Goal: Book appointment/travel/reservation

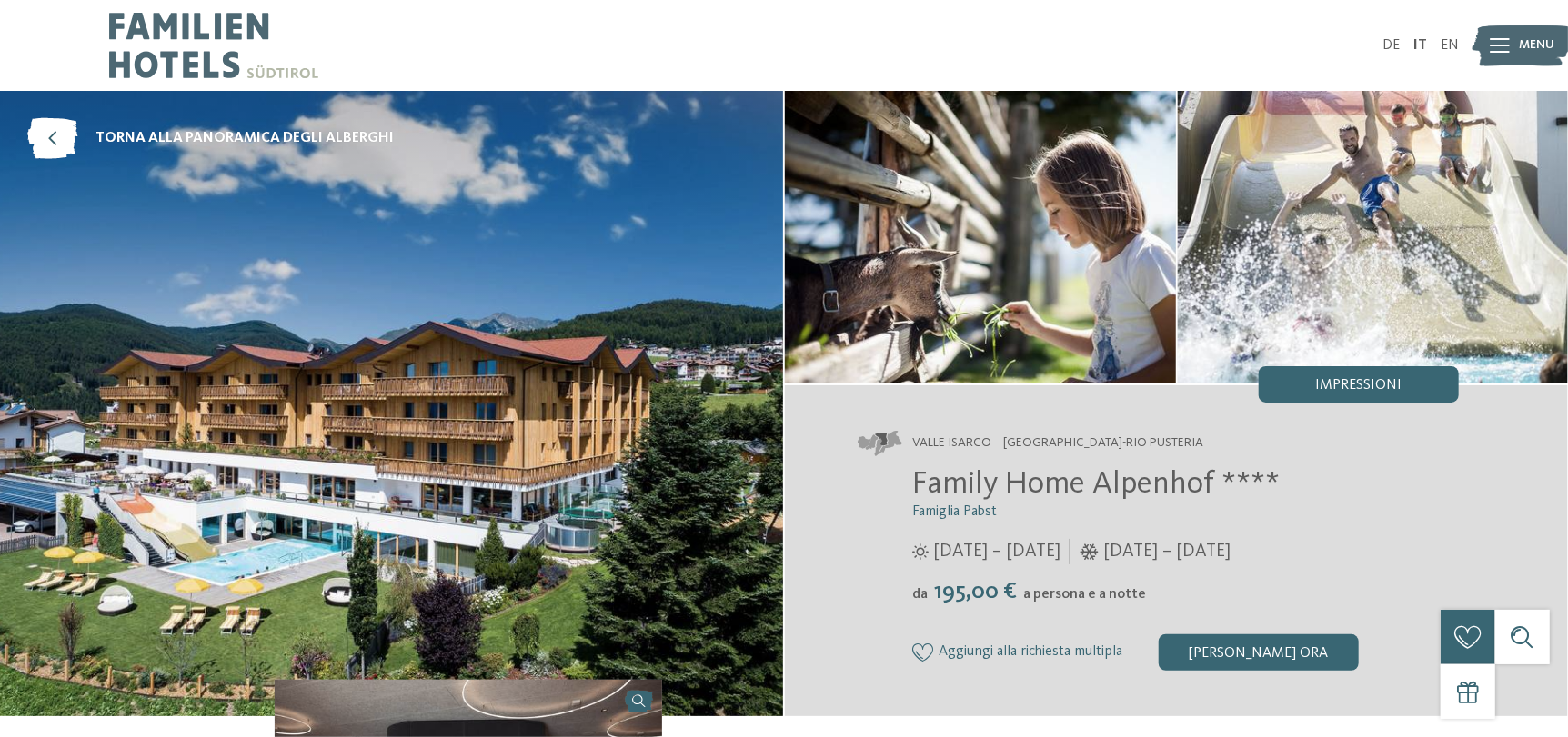
click at [1520, 42] on span "Menu" at bounding box center [1538, 46] width 36 height 18
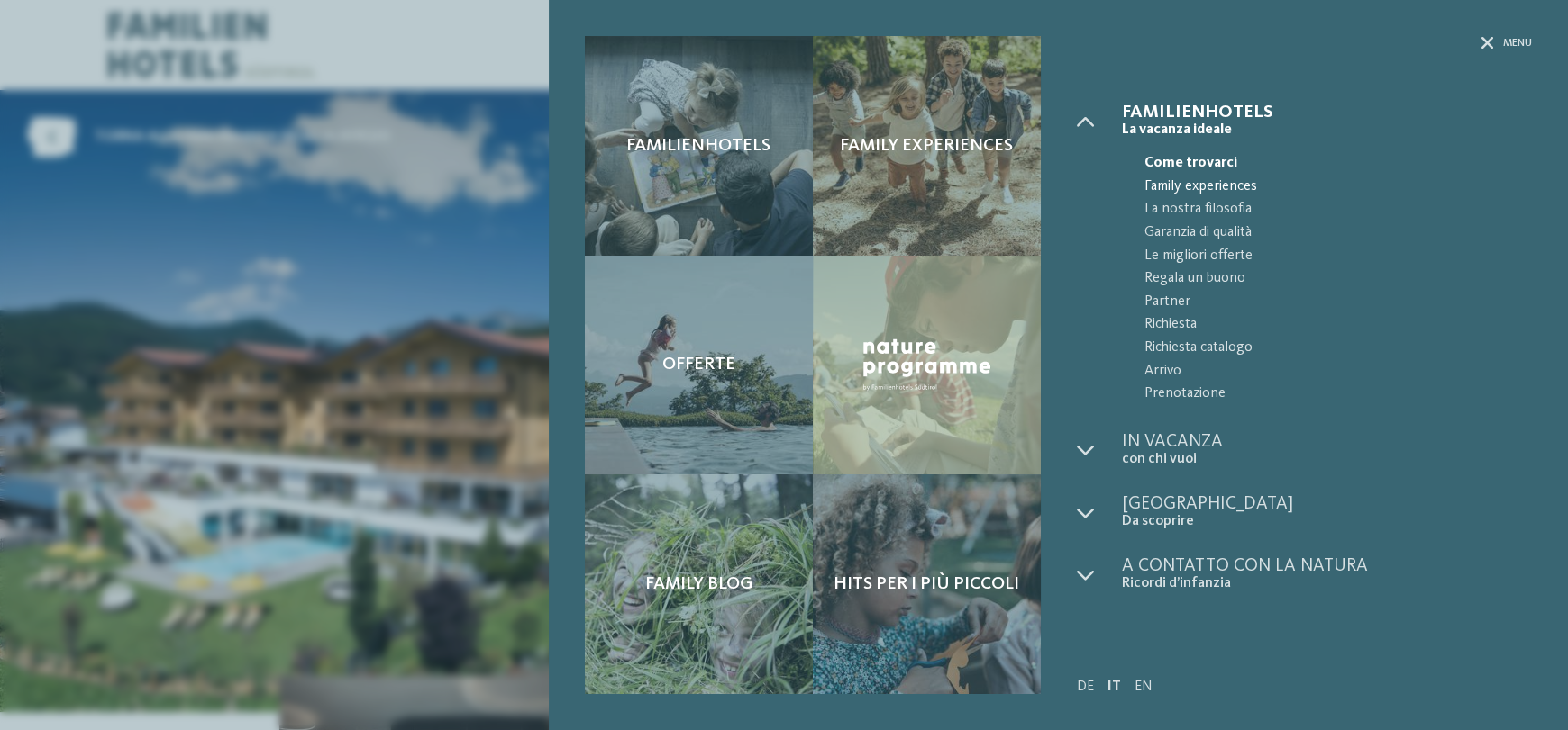
click at [1230, 182] on span "Family experiences" at bounding box center [1337, 187] width 388 height 24
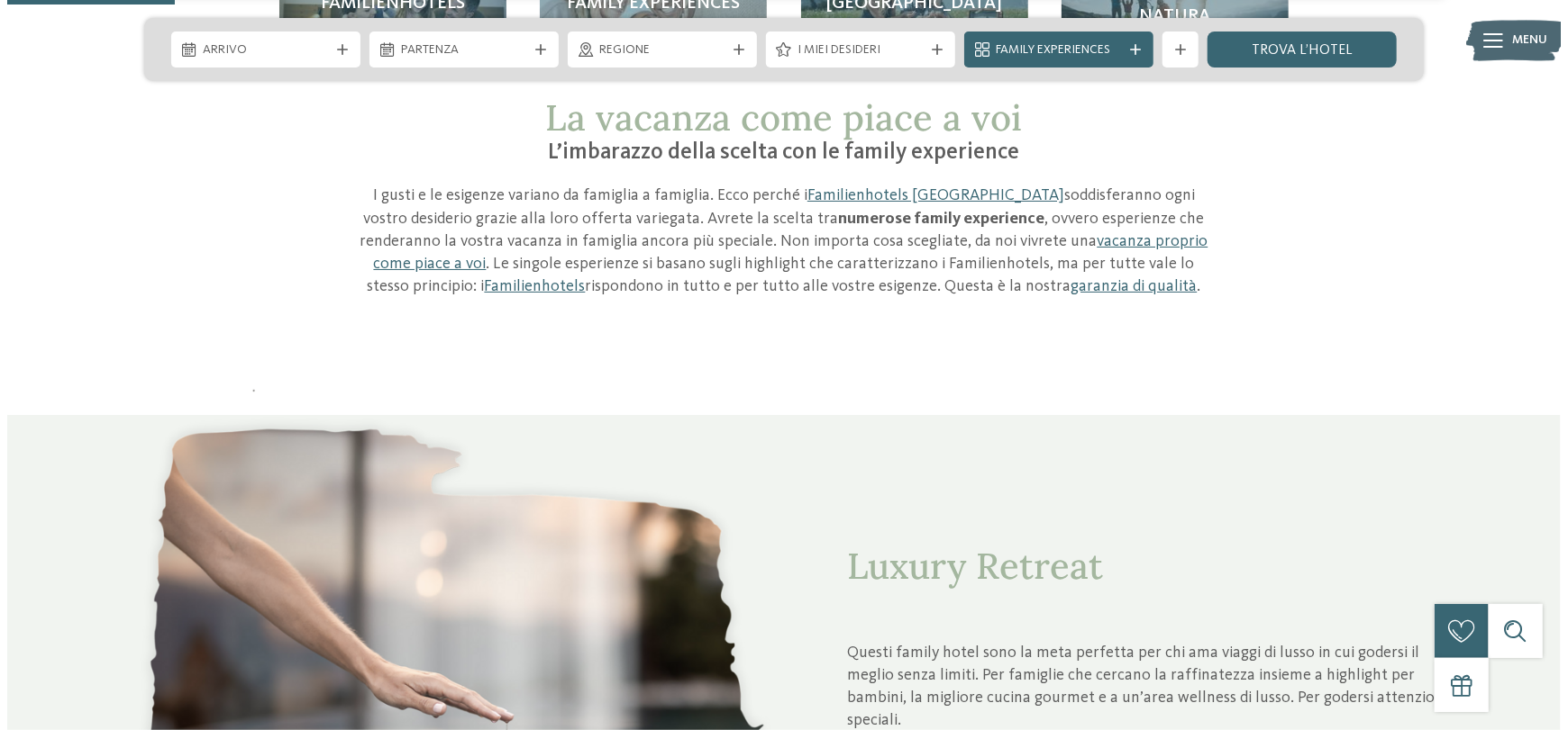
scroll to position [990, 0]
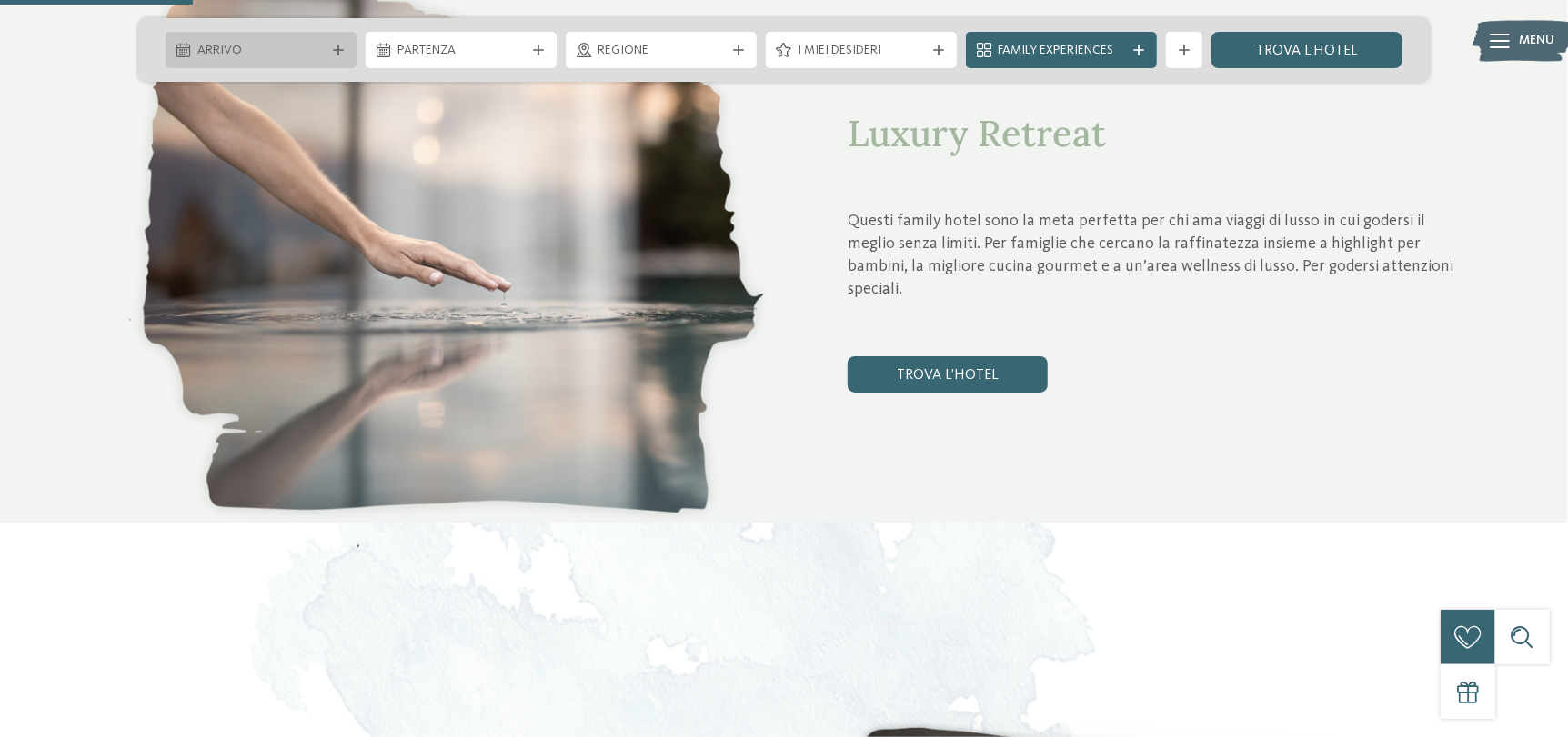
click at [320, 46] on span "Arrivo" at bounding box center [261, 51] width 128 height 18
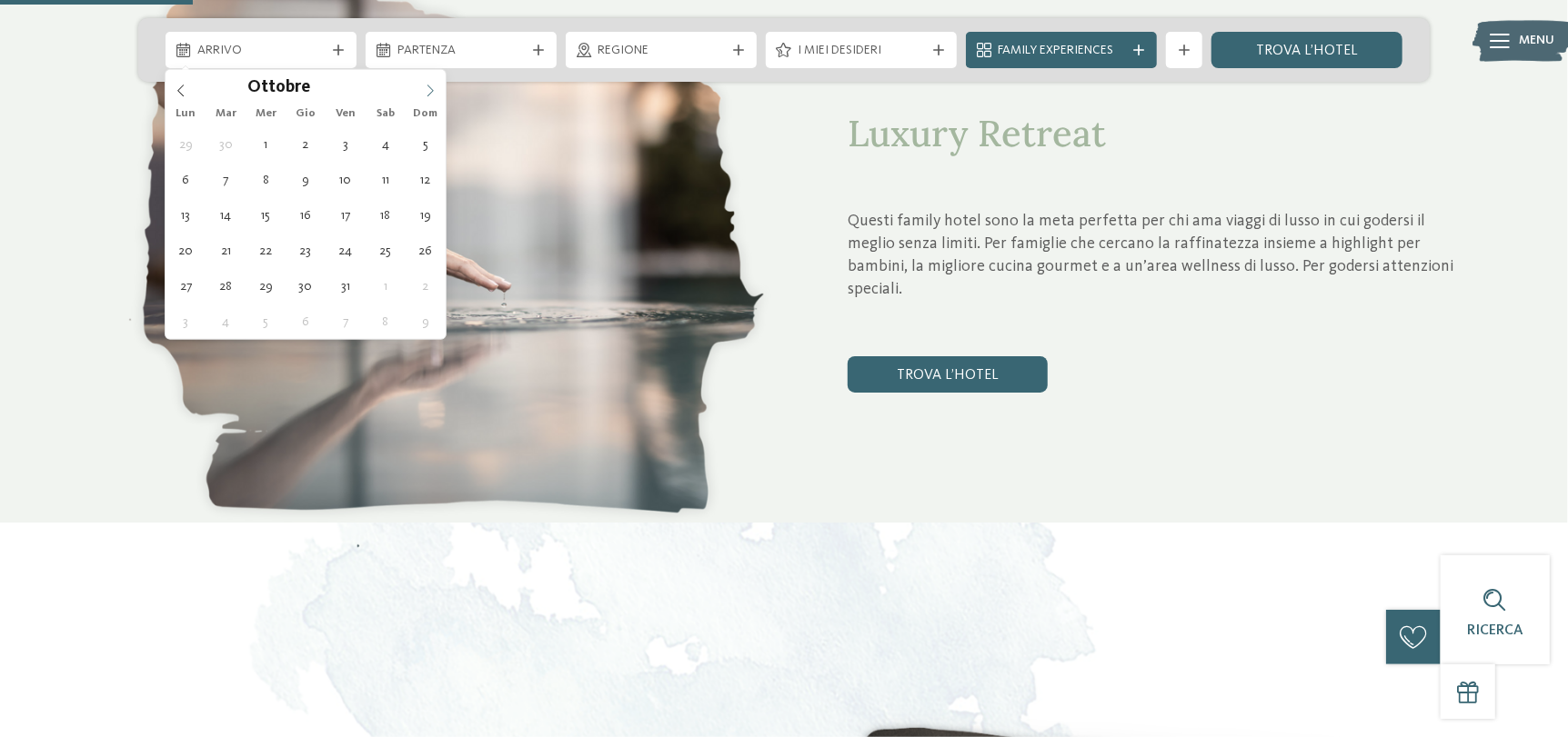
click at [428, 89] on icon at bounding box center [429, 91] width 13 height 13
type div "23.10.2025"
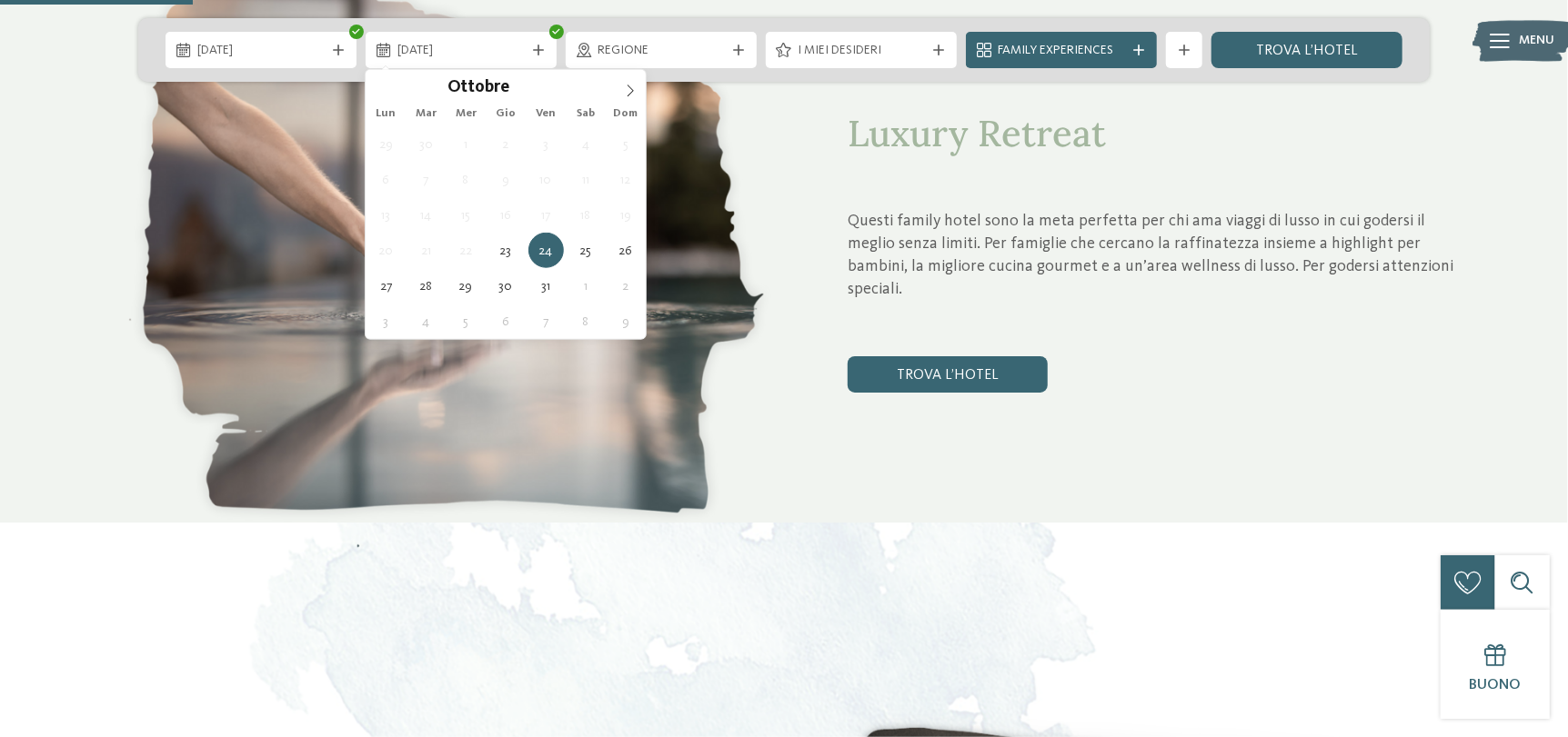
type div "24.10.2025"
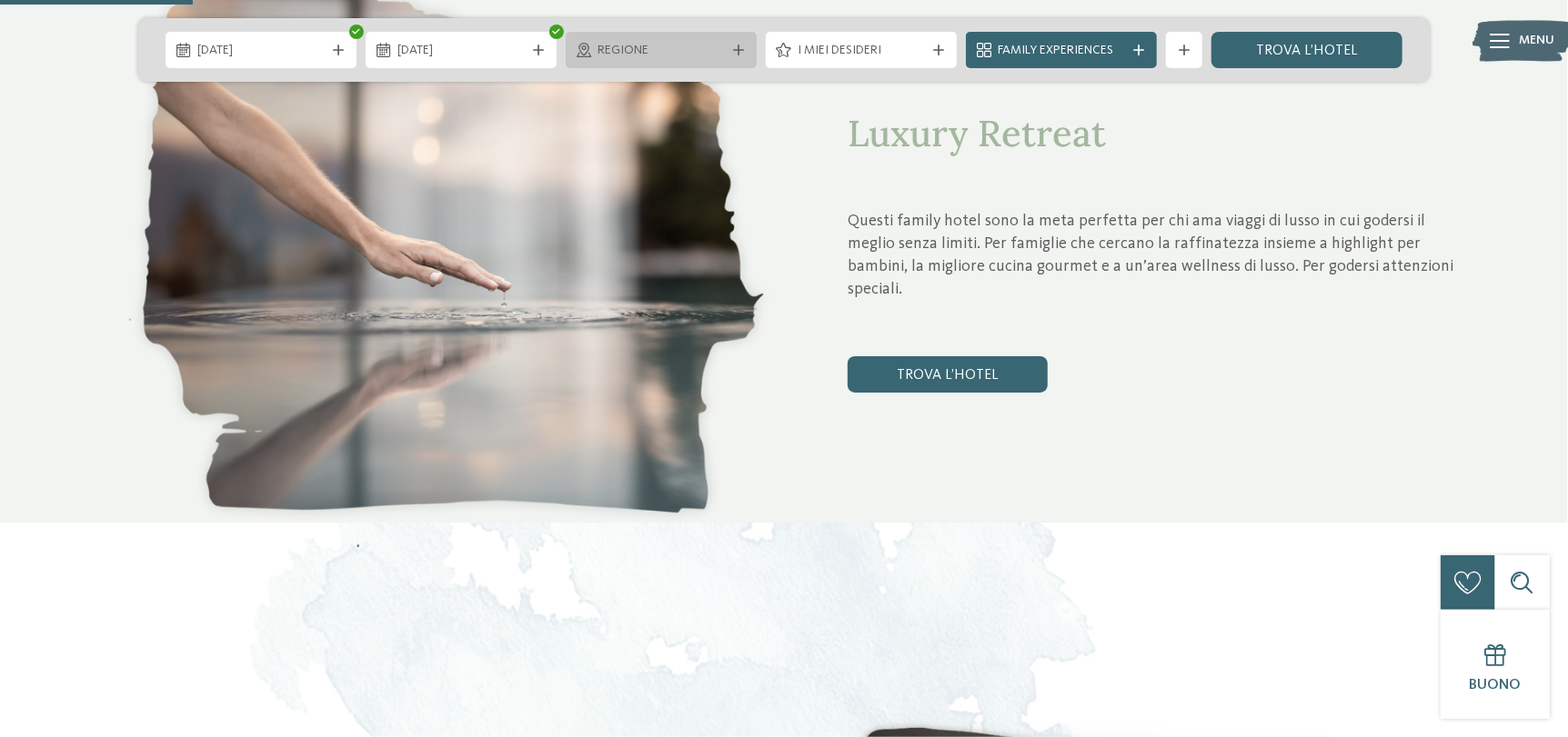
click at [705, 44] on span "Regione" at bounding box center [661, 51] width 128 height 18
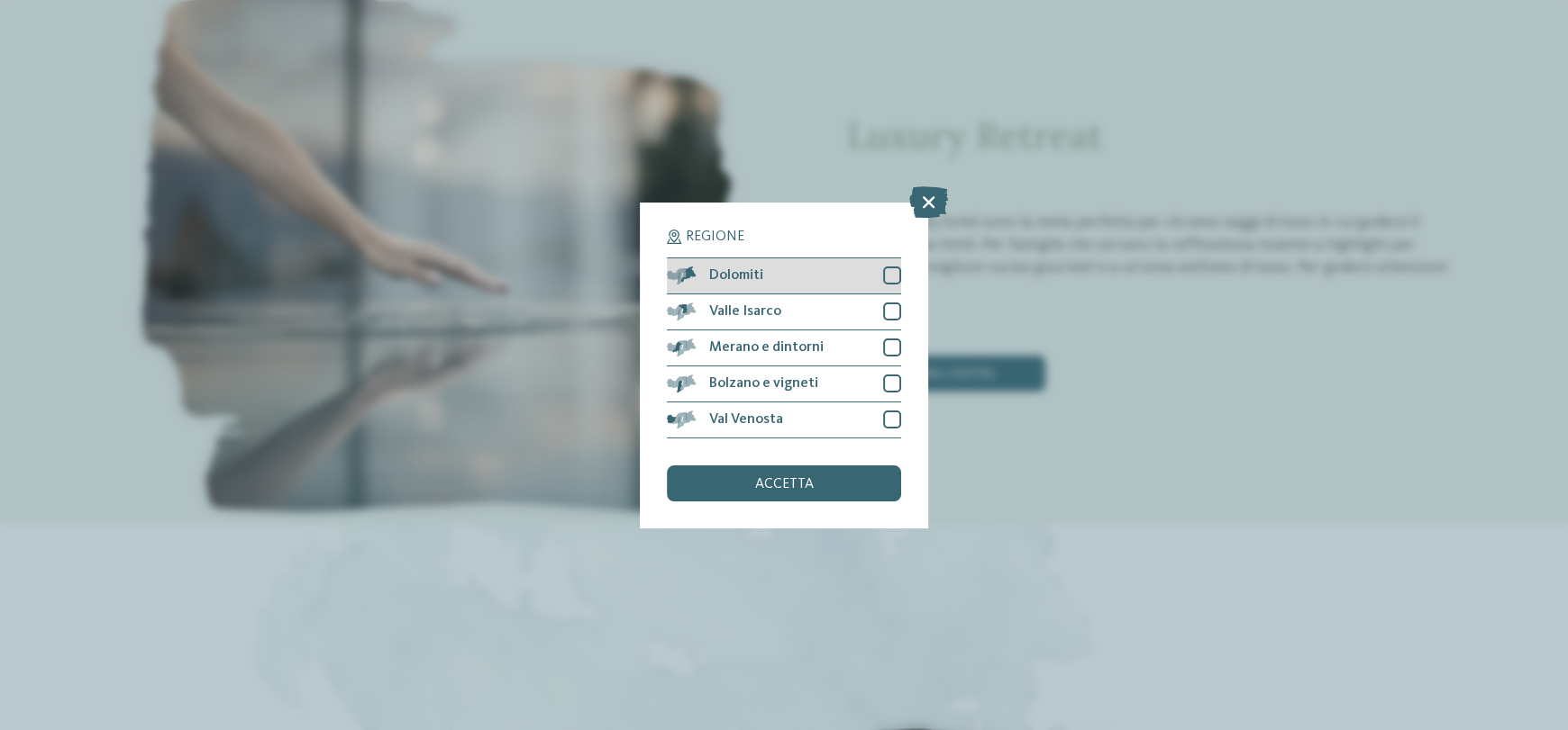
click at [890, 281] on div at bounding box center [892, 275] width 18 height 18
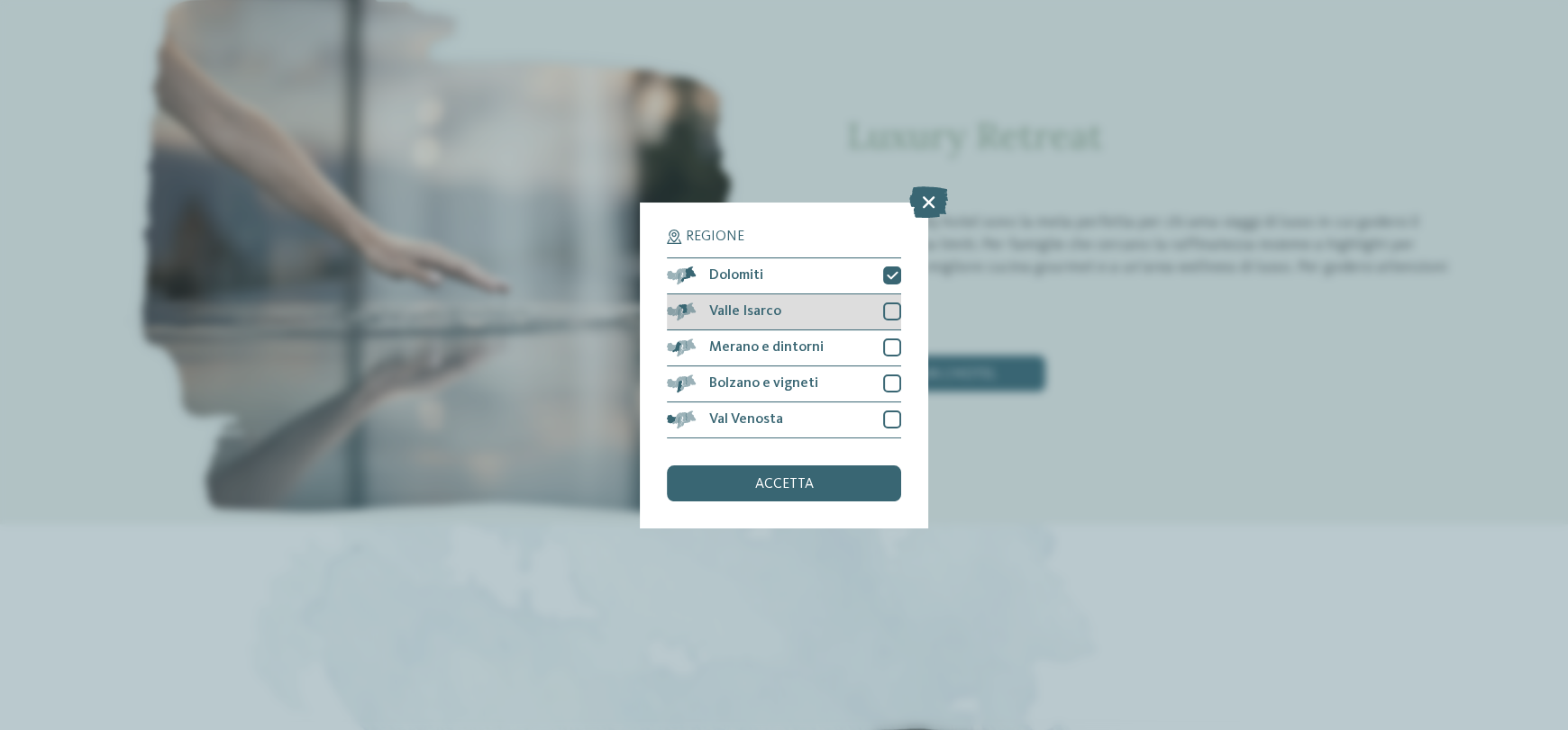
click at [890, 312] on div at bounding box center [892, 312] width 18 height 18
click at [890, 345] on div at bounding box center [892, 347] width 18 height 18
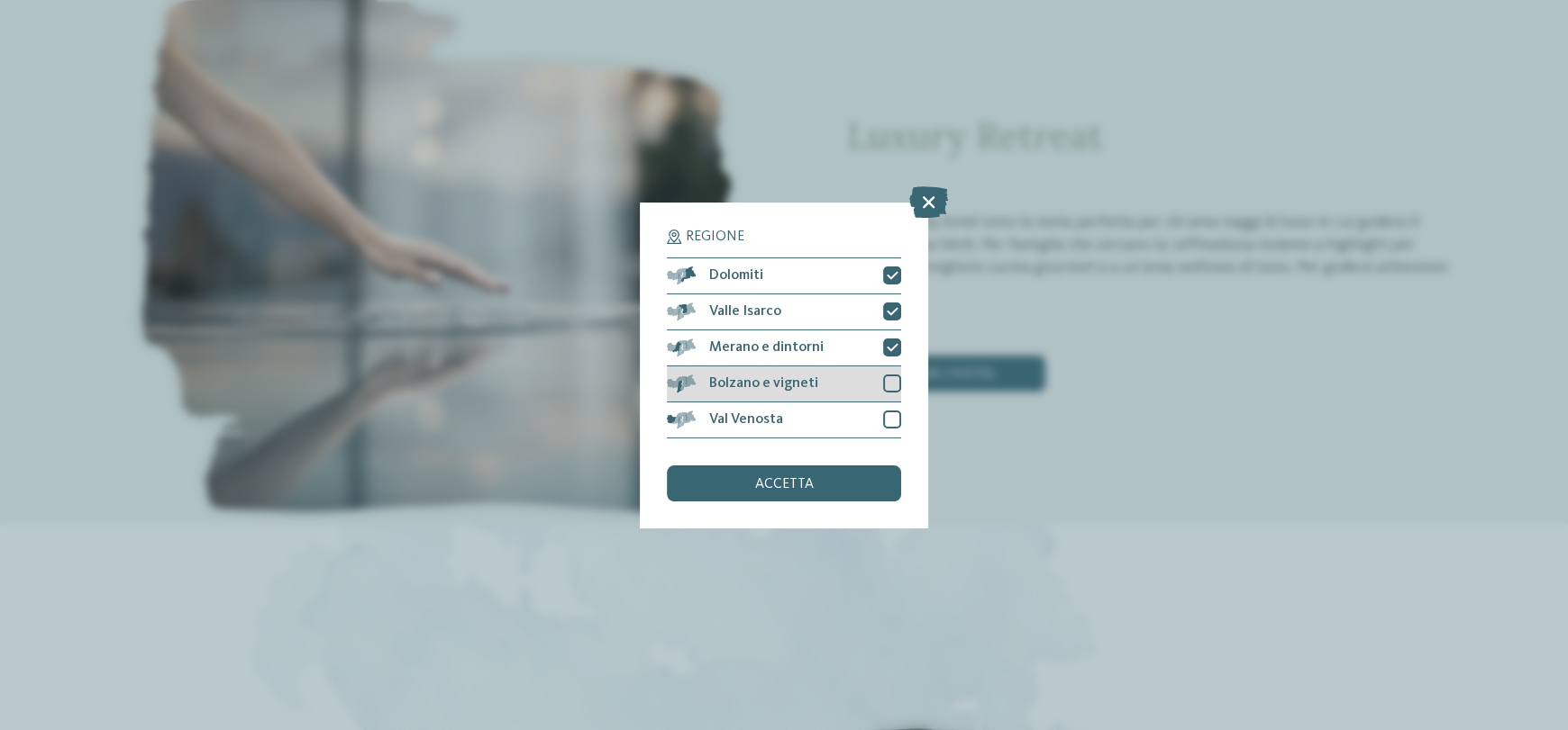
click at [889, 381] on div at bounding box center [892, 384] width 18 height 18
drag, startPoint x: 889, startPoint y: 411, endPoint x: 857, endPoint y: 471, distance: 68.0
click at [888, 417] on div at bounding box center [892, 419] width 18 height 18
click at [847, 484] on div "accetta" at bounding box center [784, 483] width 234 height 36
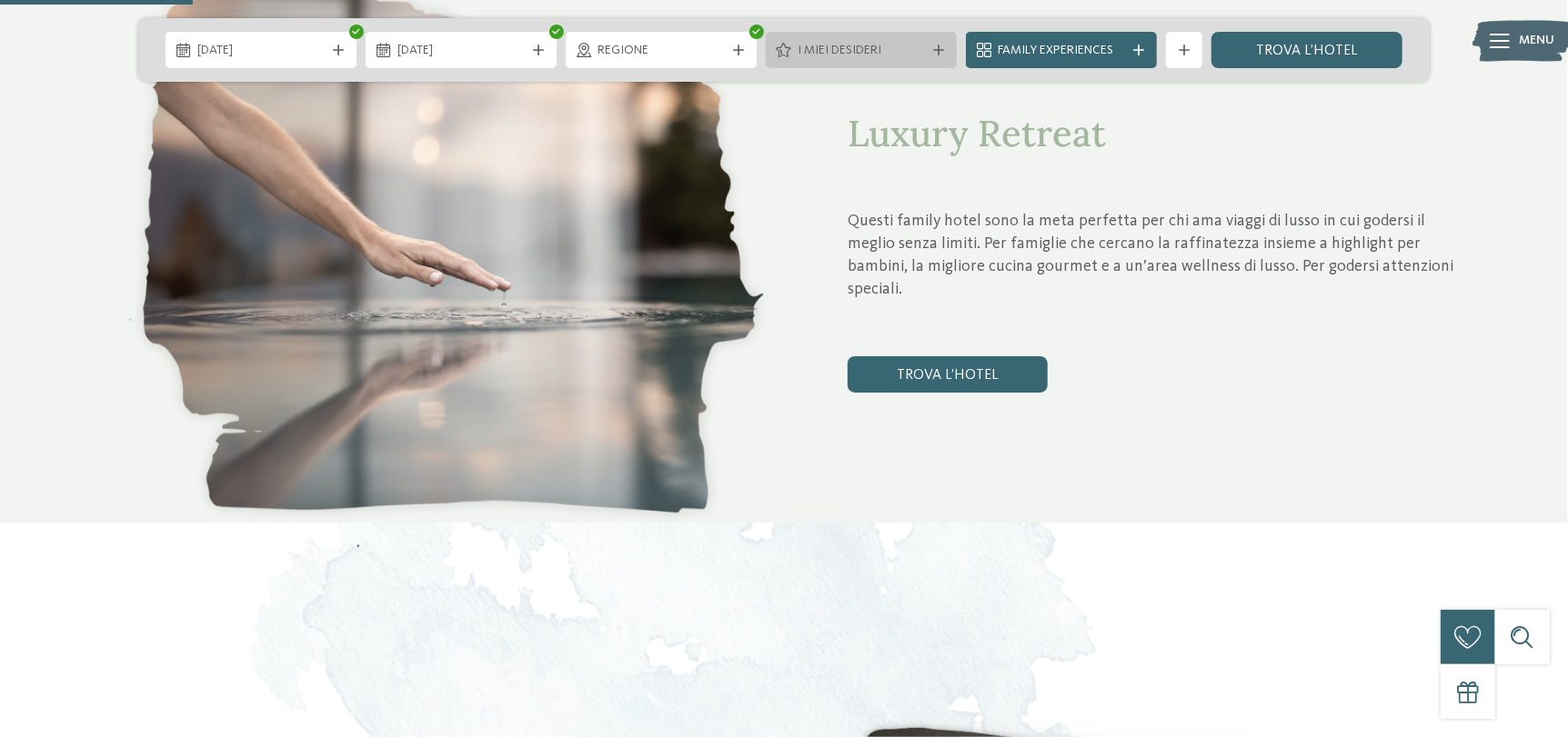
click at [874, 50] on span "I miei desideri" at bounding box center [862, 51] width 128 height 18
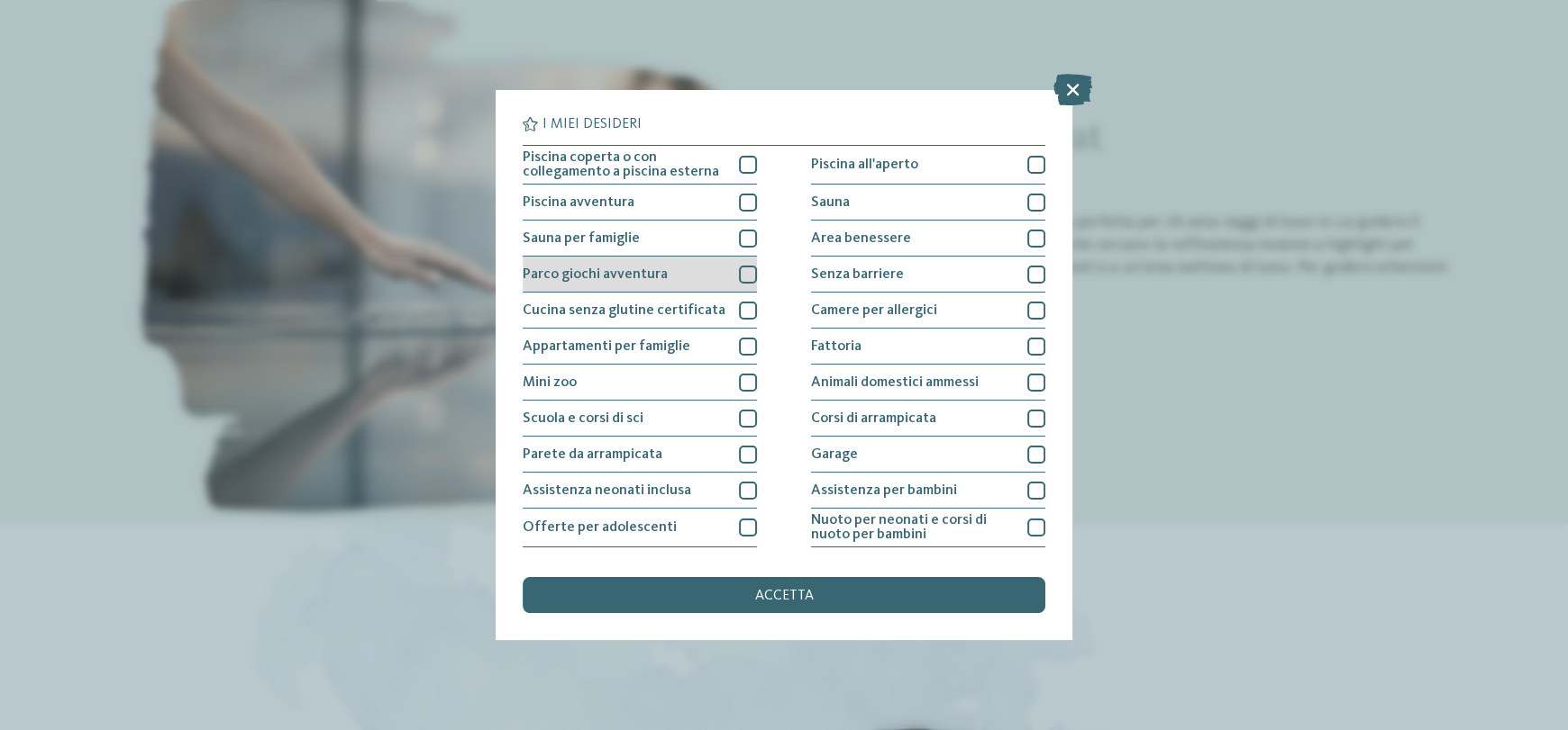
click at [742, 271] on div at bounding box center [748, 274] width 18 height 18
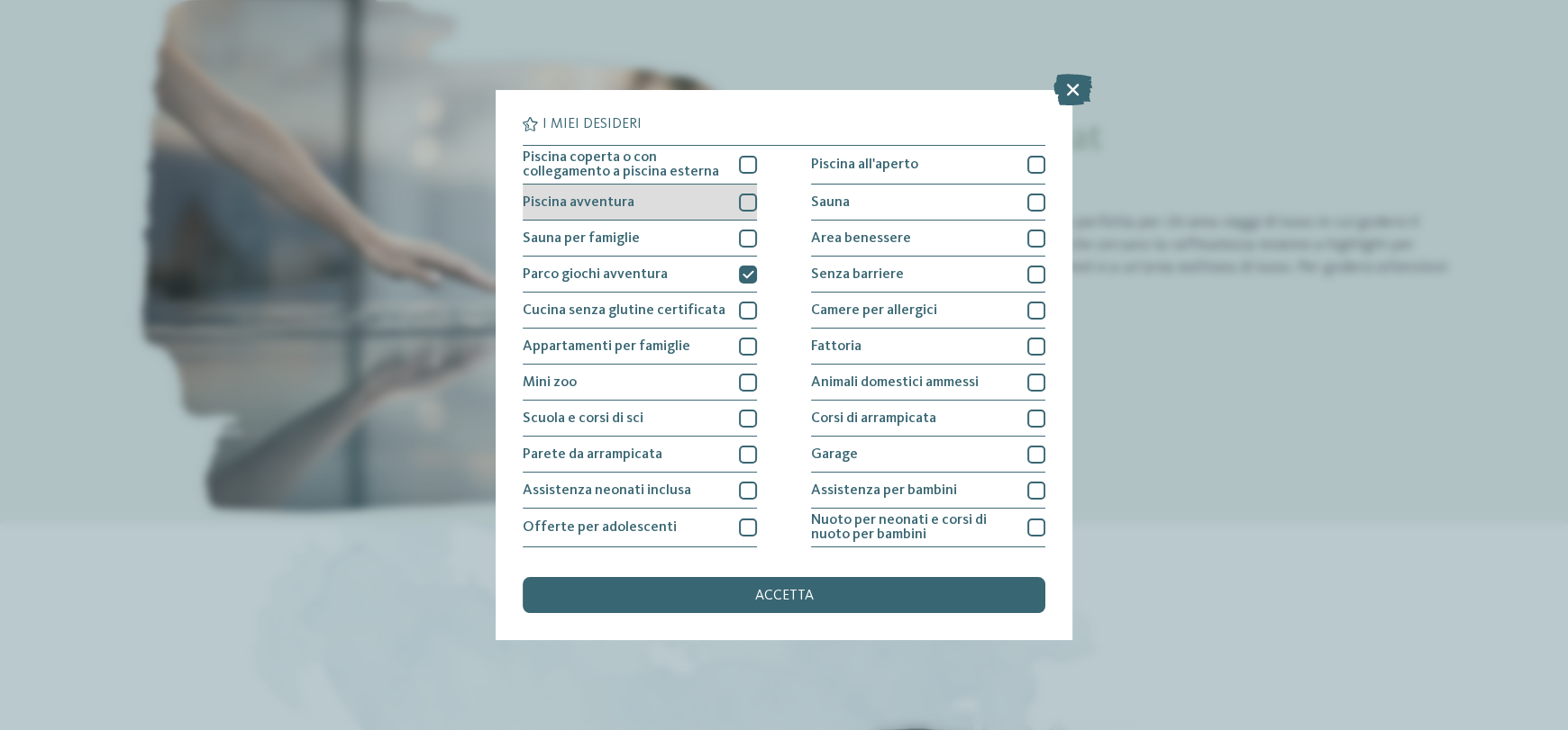
click at [749, 201] on div at bounding box center [748, 202] width 18 height 18
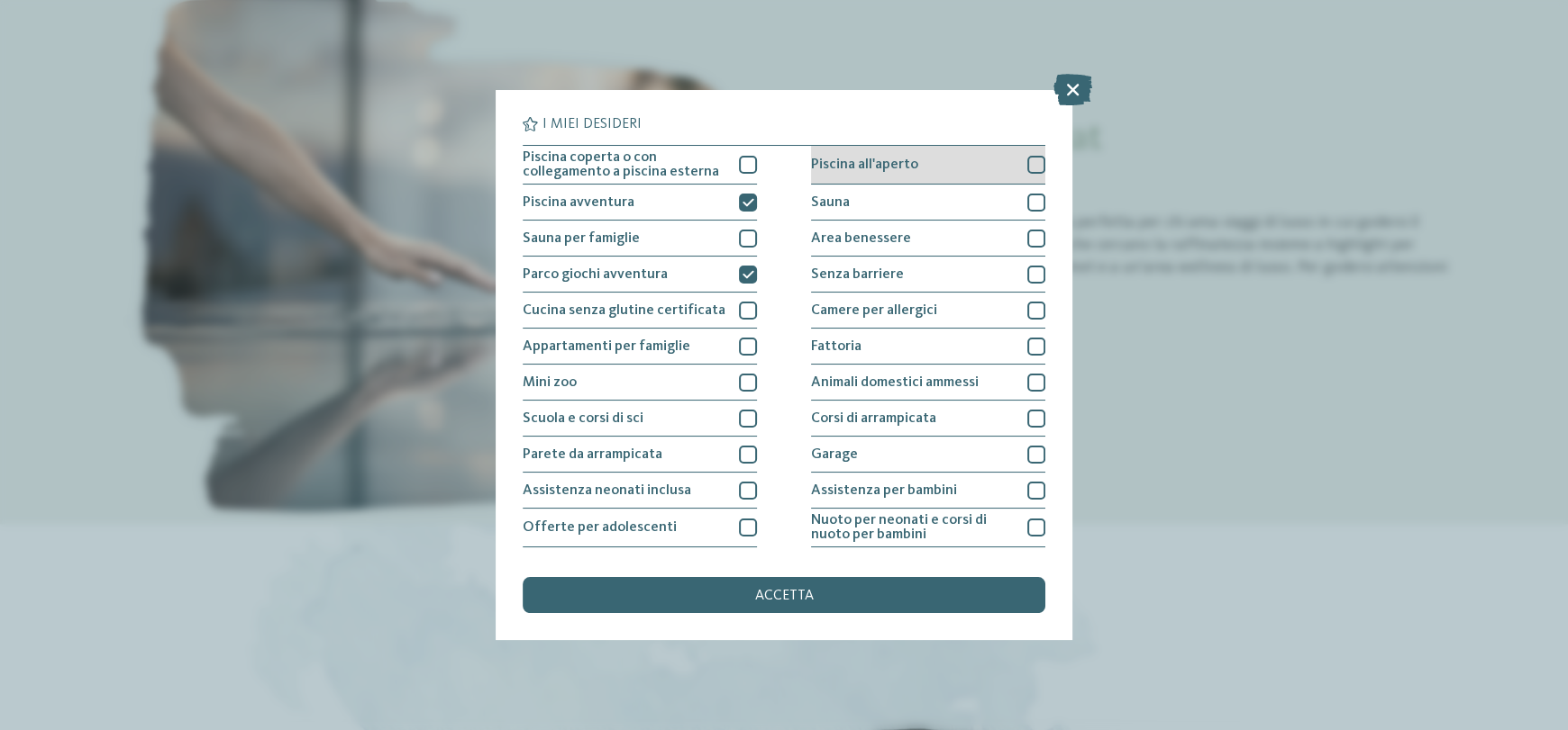
click at [1028, 164] on div at bounding box center [1036, 165] width 18 height 18
drag, startPoint x: 1019, startPoint y: 233, endPoint x: 1026, endPoint y: 212, distance: 22.1
click at [1020, 227] on div "Area benessere" at bounding box center [928, 239] width 234 height 36
click at [1027, 201] on div at bounding box center [1036, 202] width 18 height 18
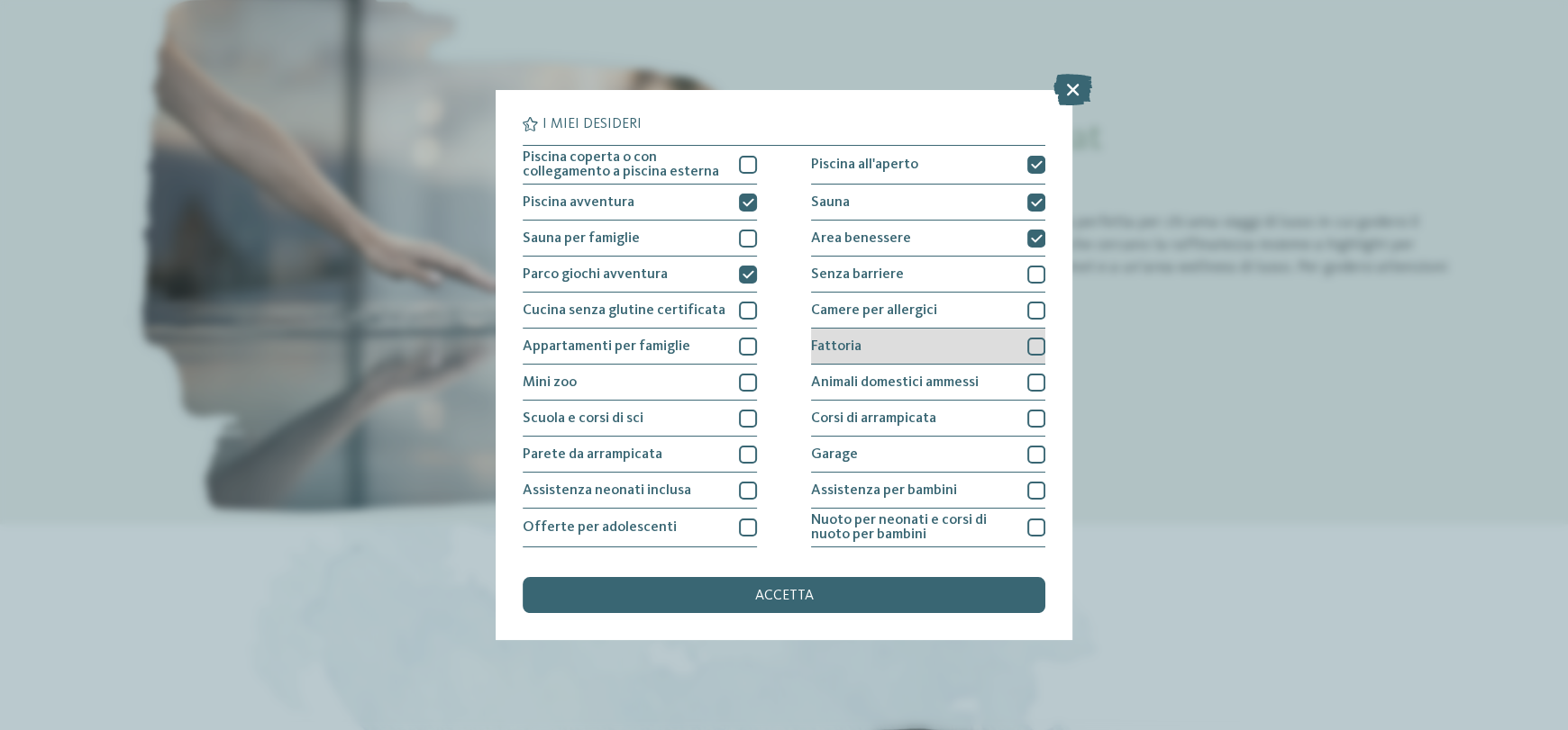
click at [1027, 341] on div at bounding box center [1036, 346] width 18 height 18
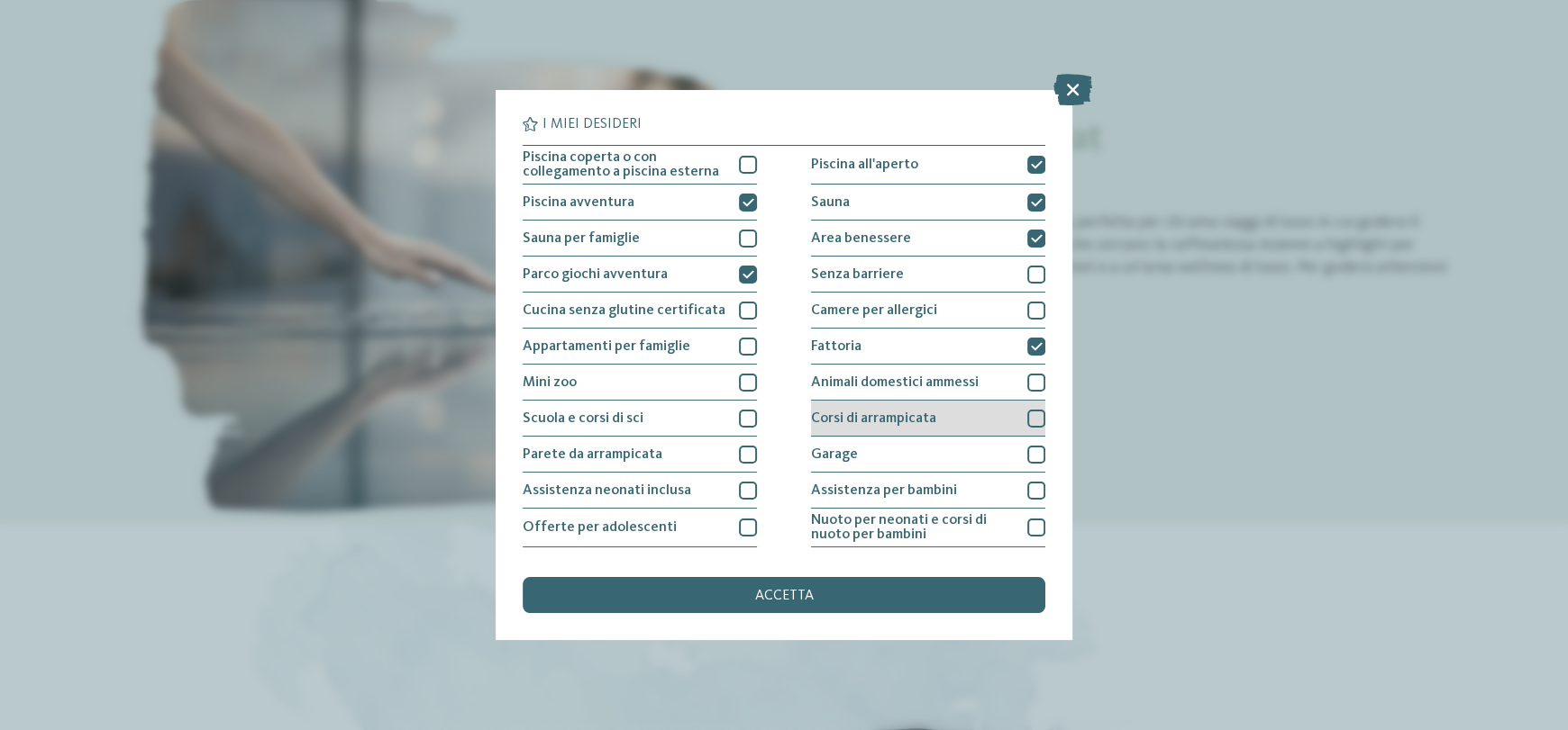
click at [1027, 420] on div at bounding box center [1036, 418] width 18 height 18
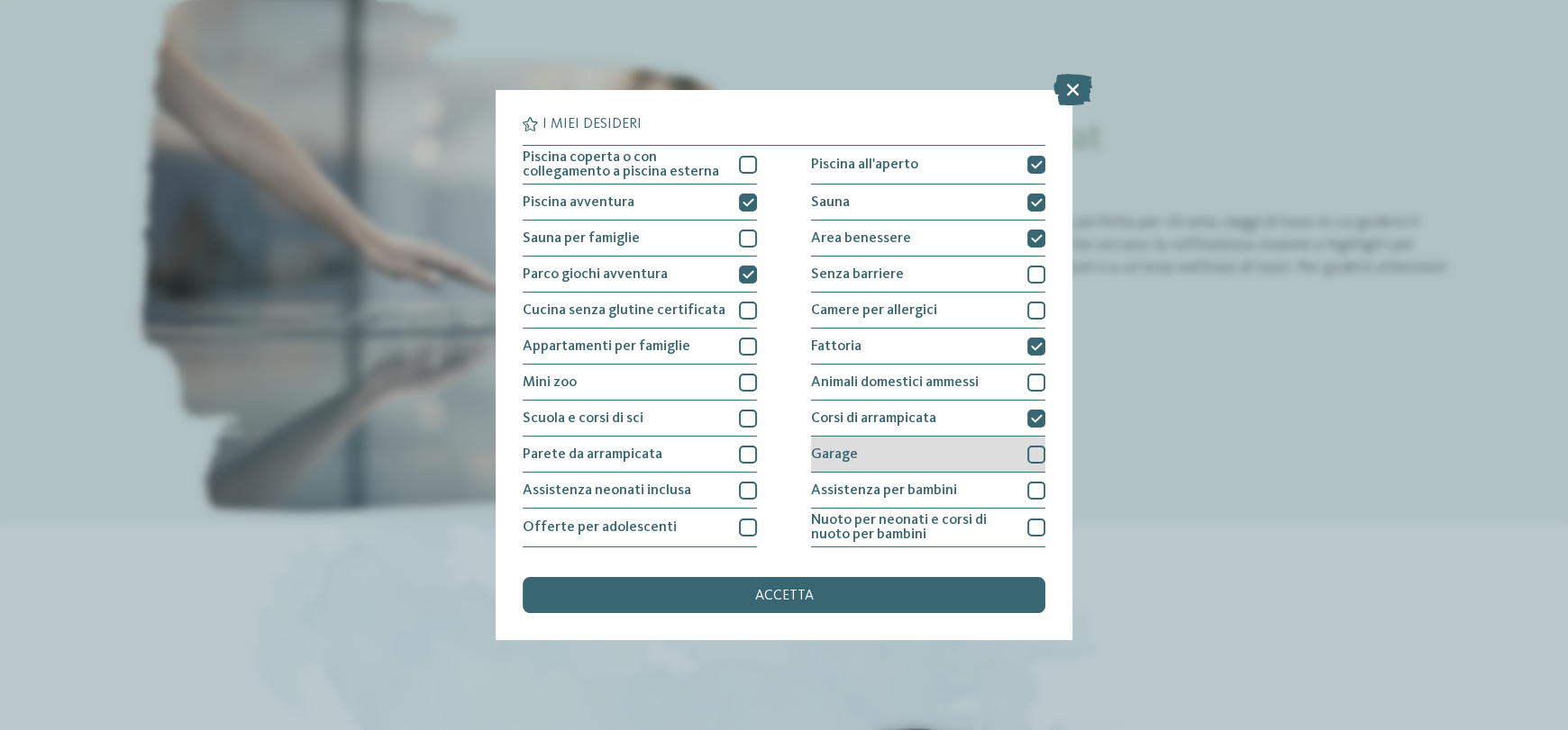
click at [1027, 449] on div at bounding box center [1036, 455] width 18 height 18
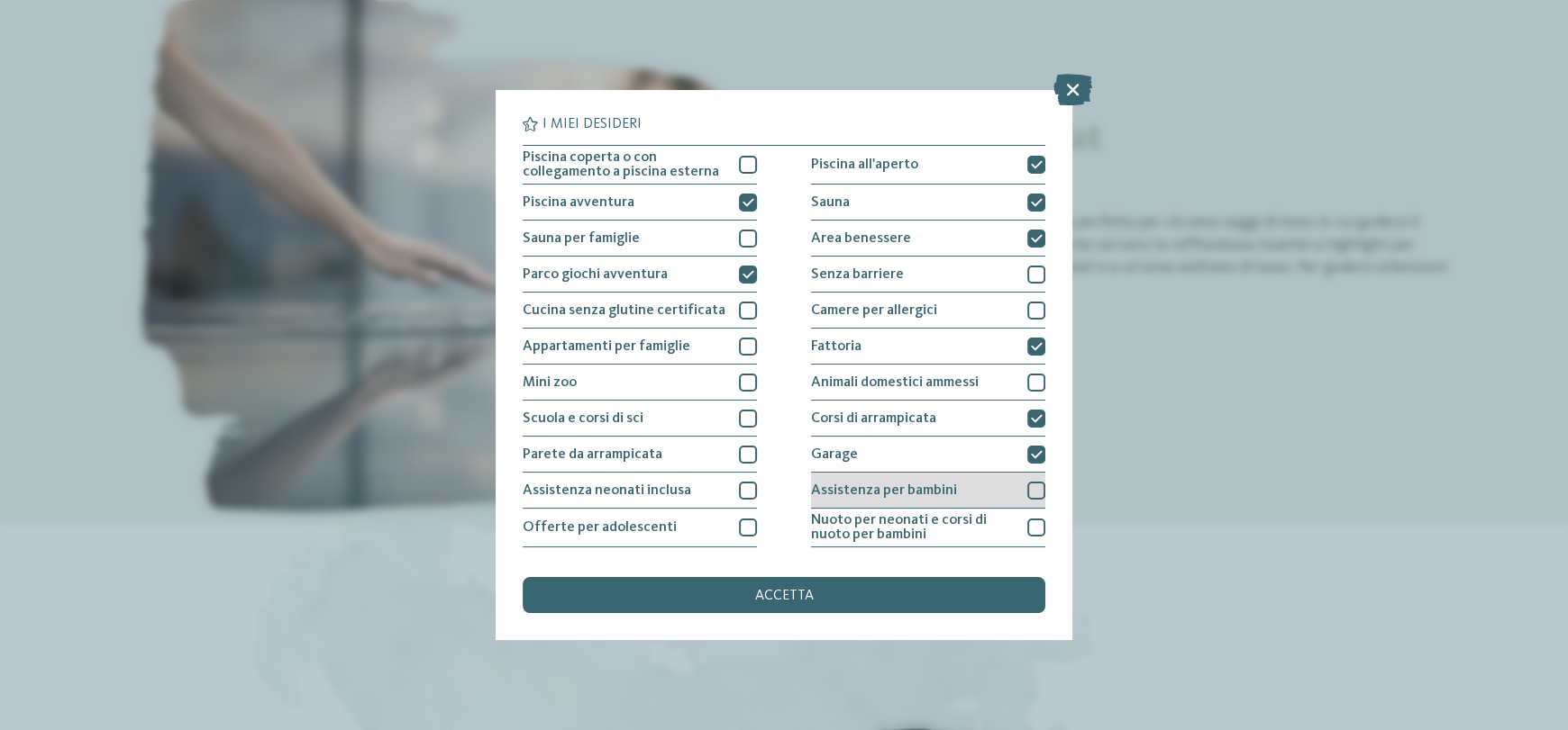
click at [1027, 485] on div at bounding box center [1036, 490] width 18 height 18
click at [1027, 533] on div at bounding box center [1036, 528] width 18 height 18
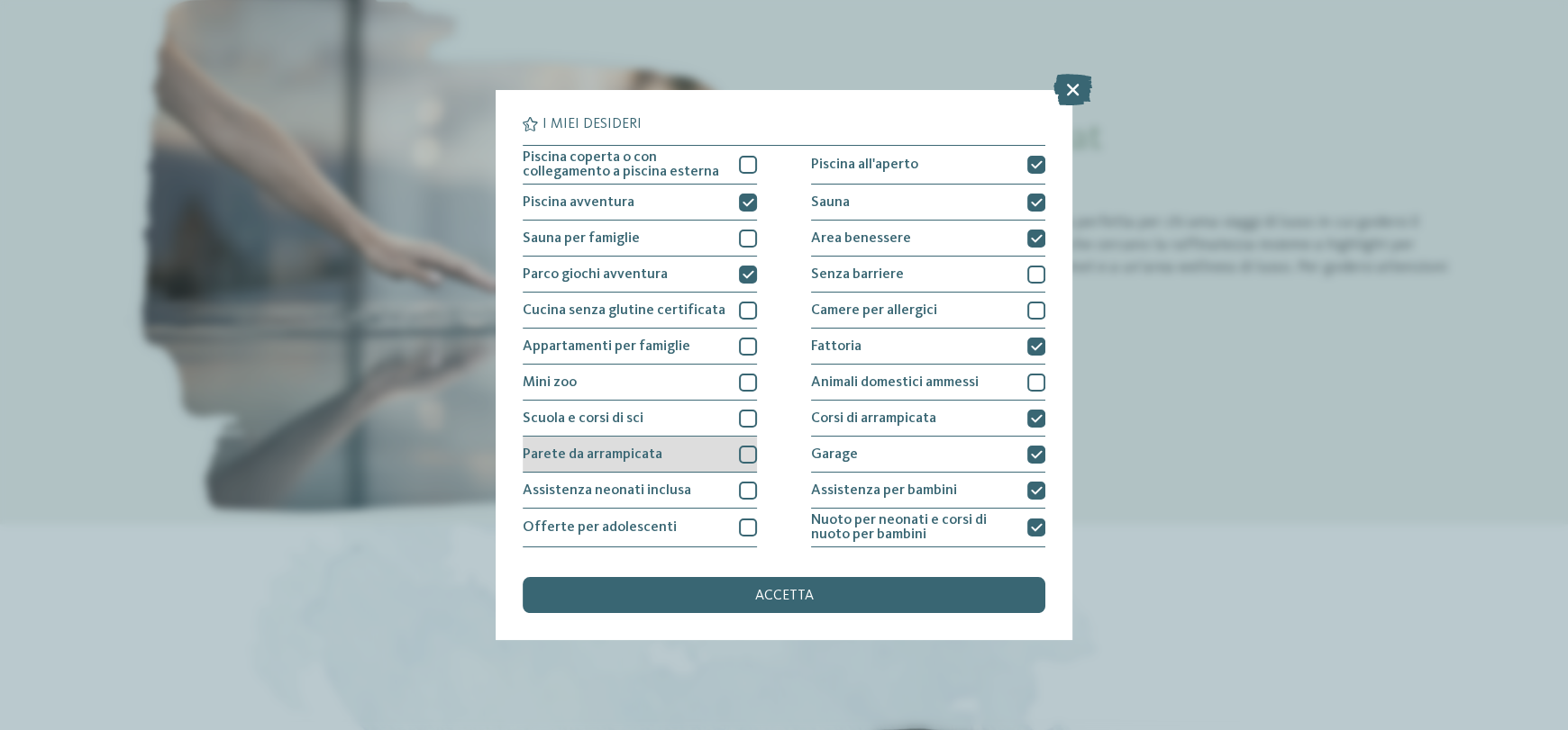
click at [745, 457] on div at bounding box center [748, 455] width 18 height 18
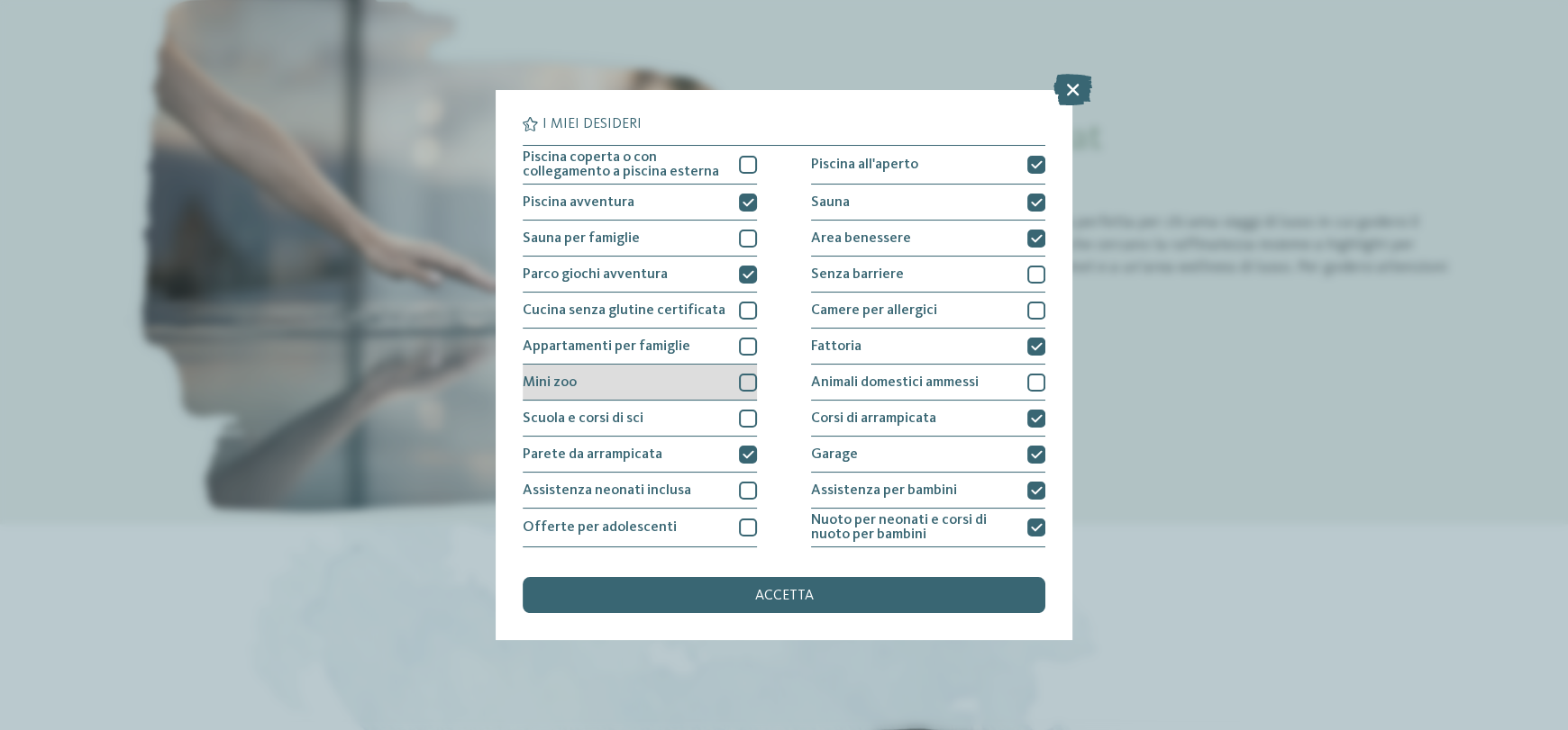
click at [749, 374] on div at bounding box center [748, 383] width 18 height 18
click at [750, 346] on div at bounding box center [748, 346] width 18 height 18
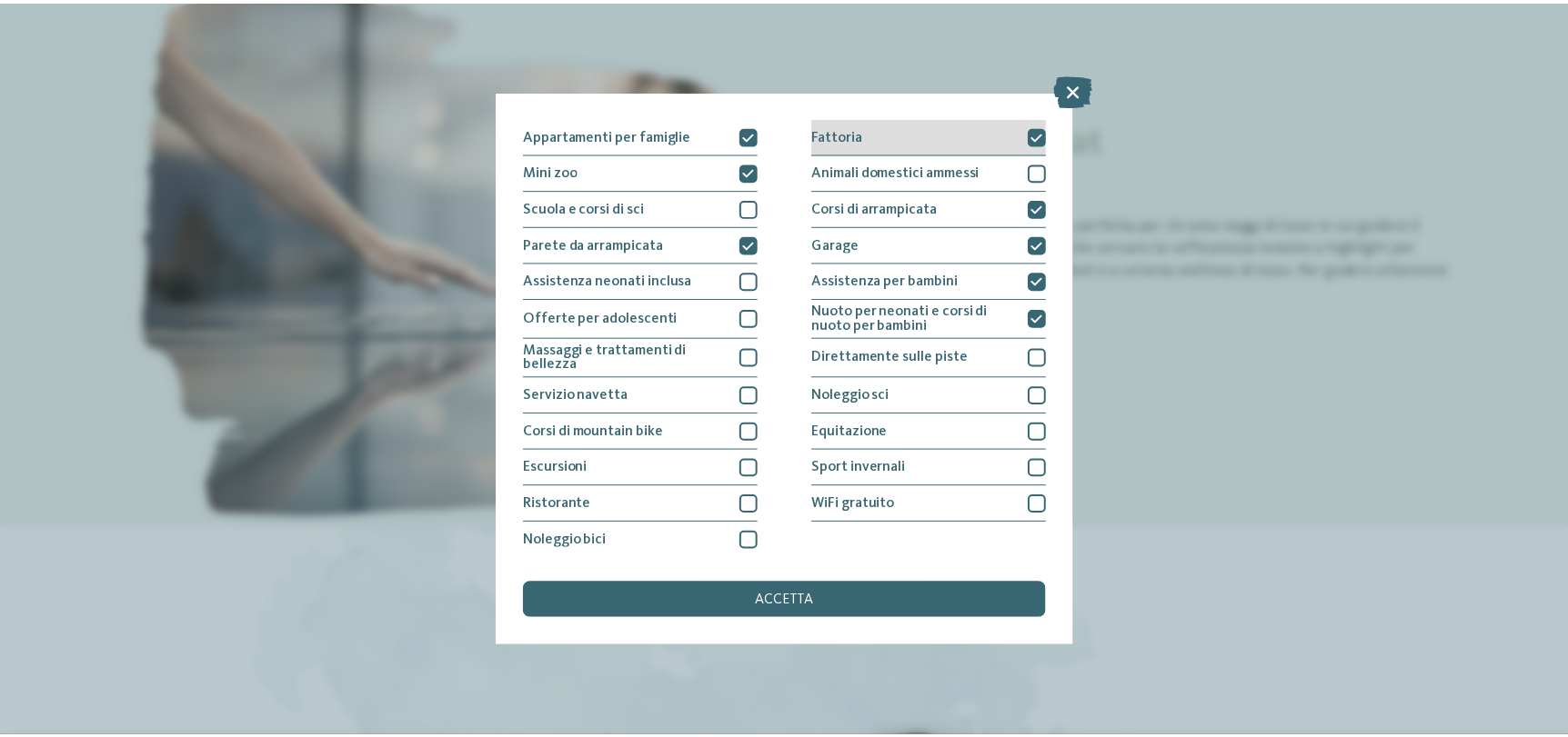
scroll to position [218, 0]
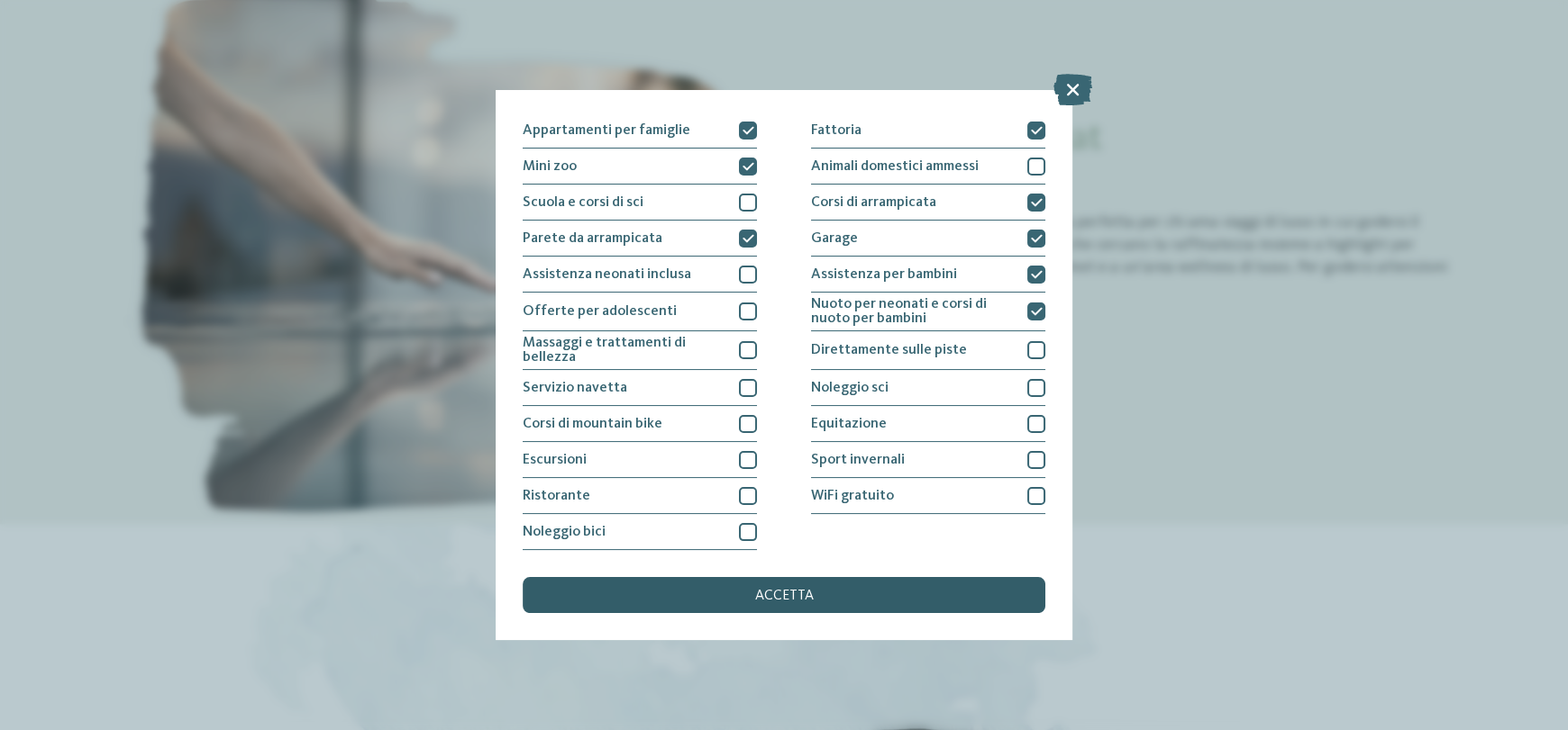
click at [833, 584] on div "accetta" at bounding box center [784, 595] width 523 height 36
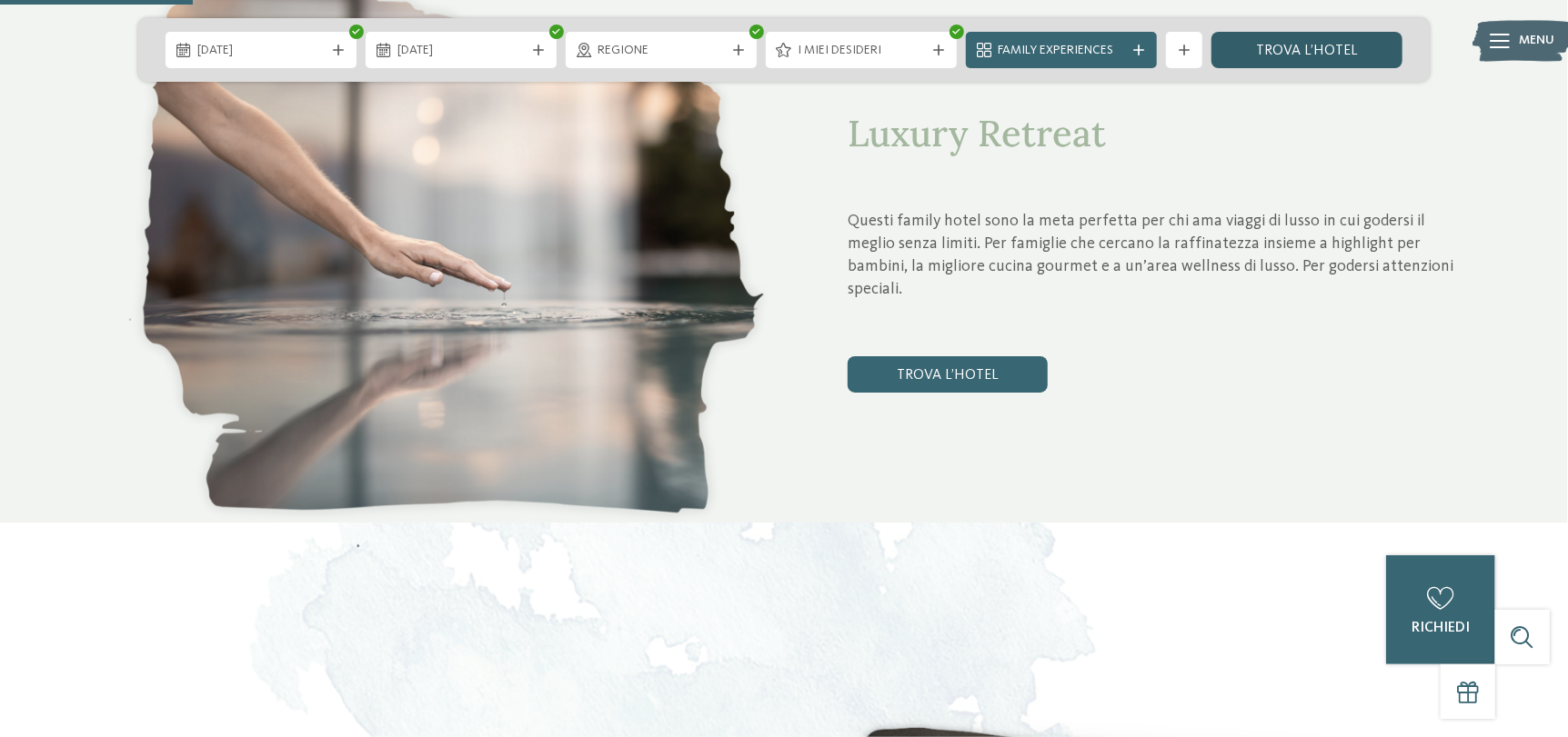
click at [1294, 39] on link "trova l’hotel" at bounding box center [1307, 50] width 191 height 37
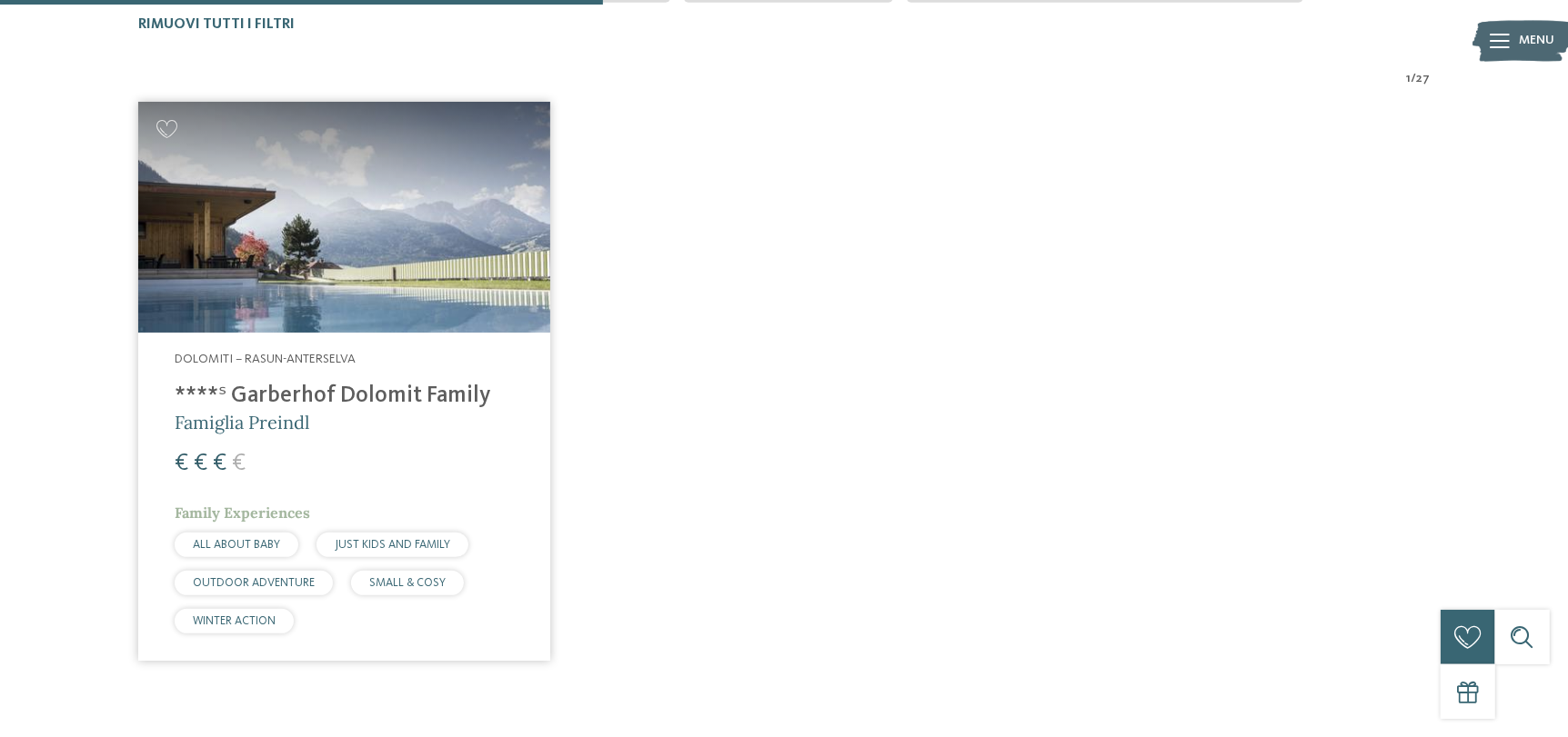
scroll to position [743, 0]
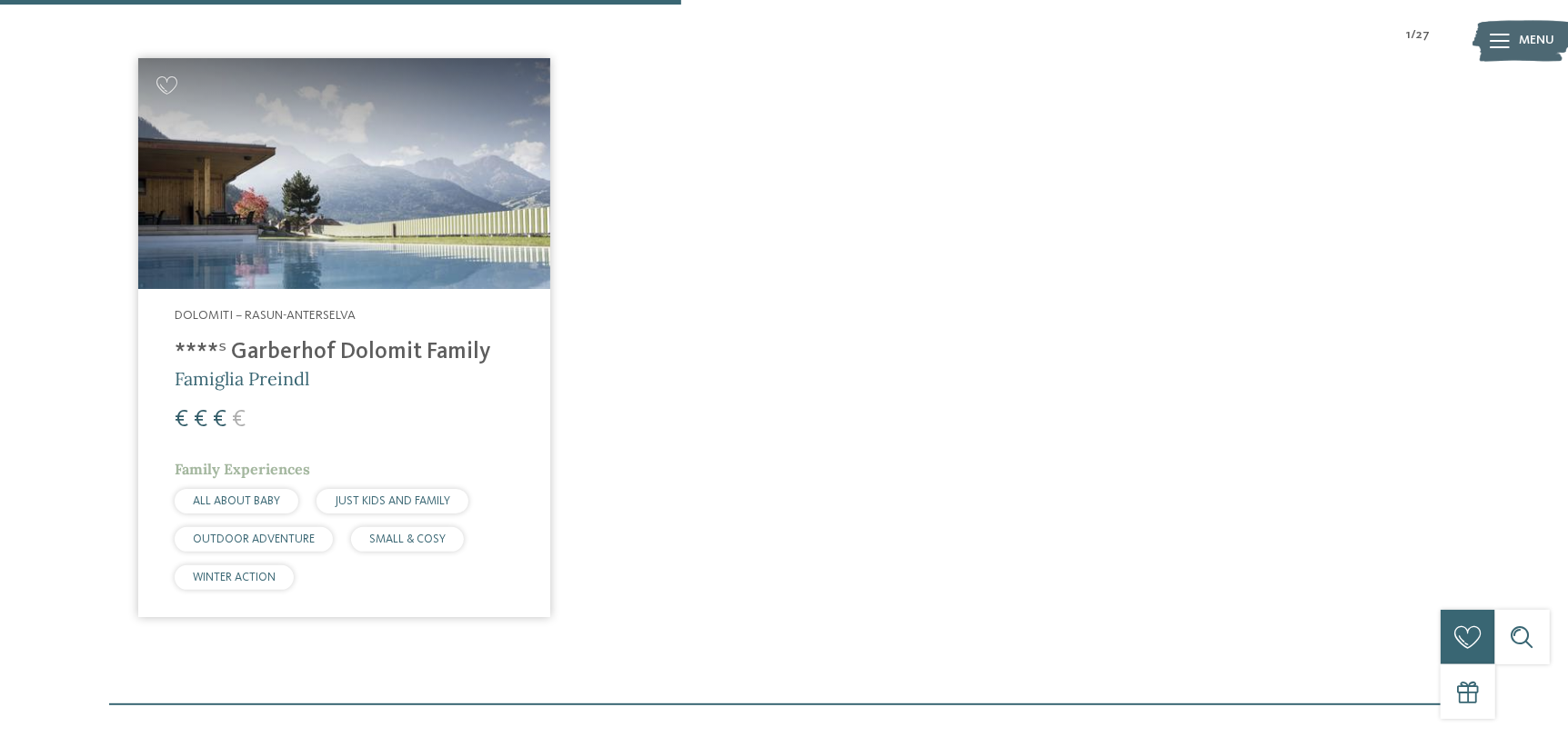
click at [371, 344] on h4 "****ˢ Garberhof Dolomit Family" at bounding box center [344, 353] width 340 height 27
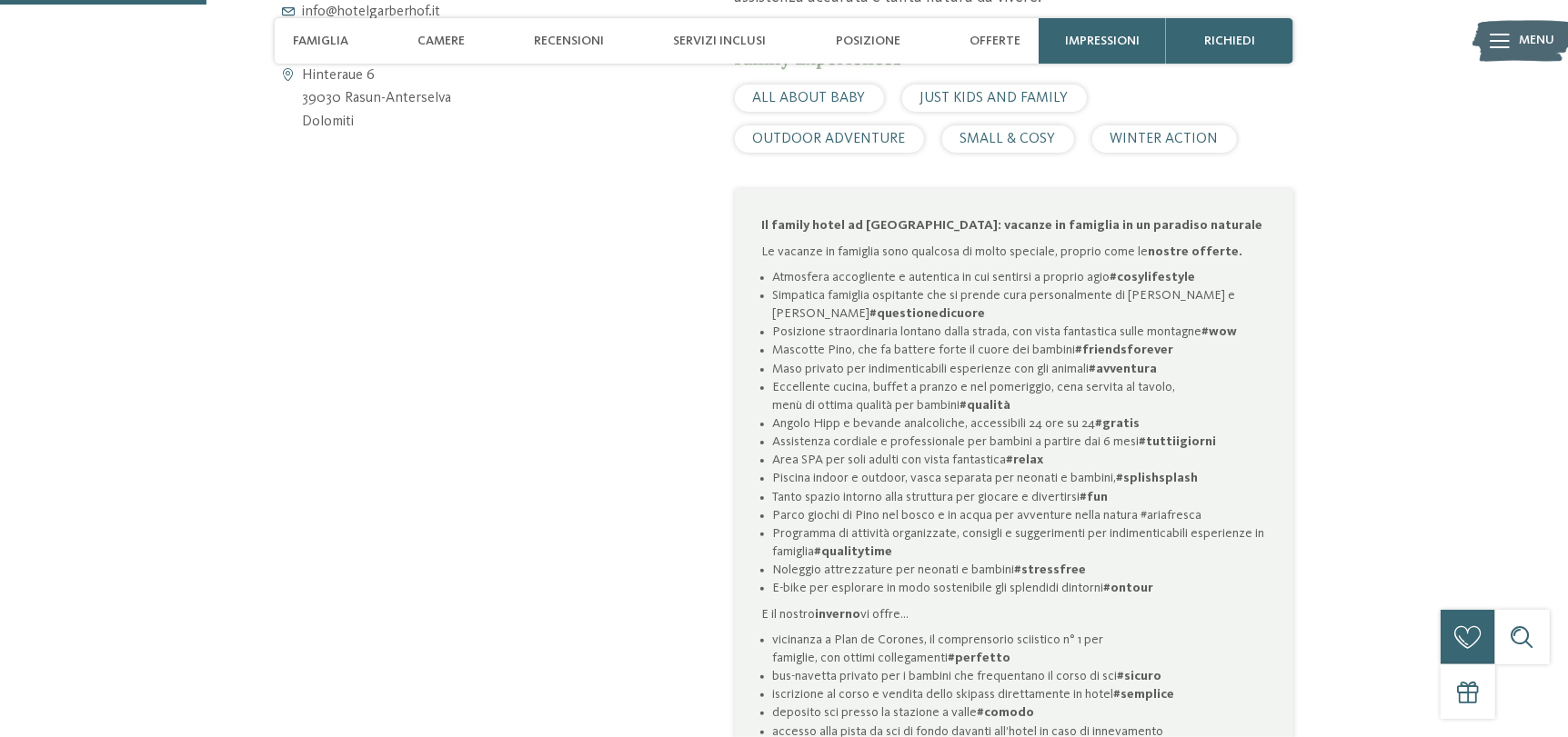
scroll to position [908, 0]
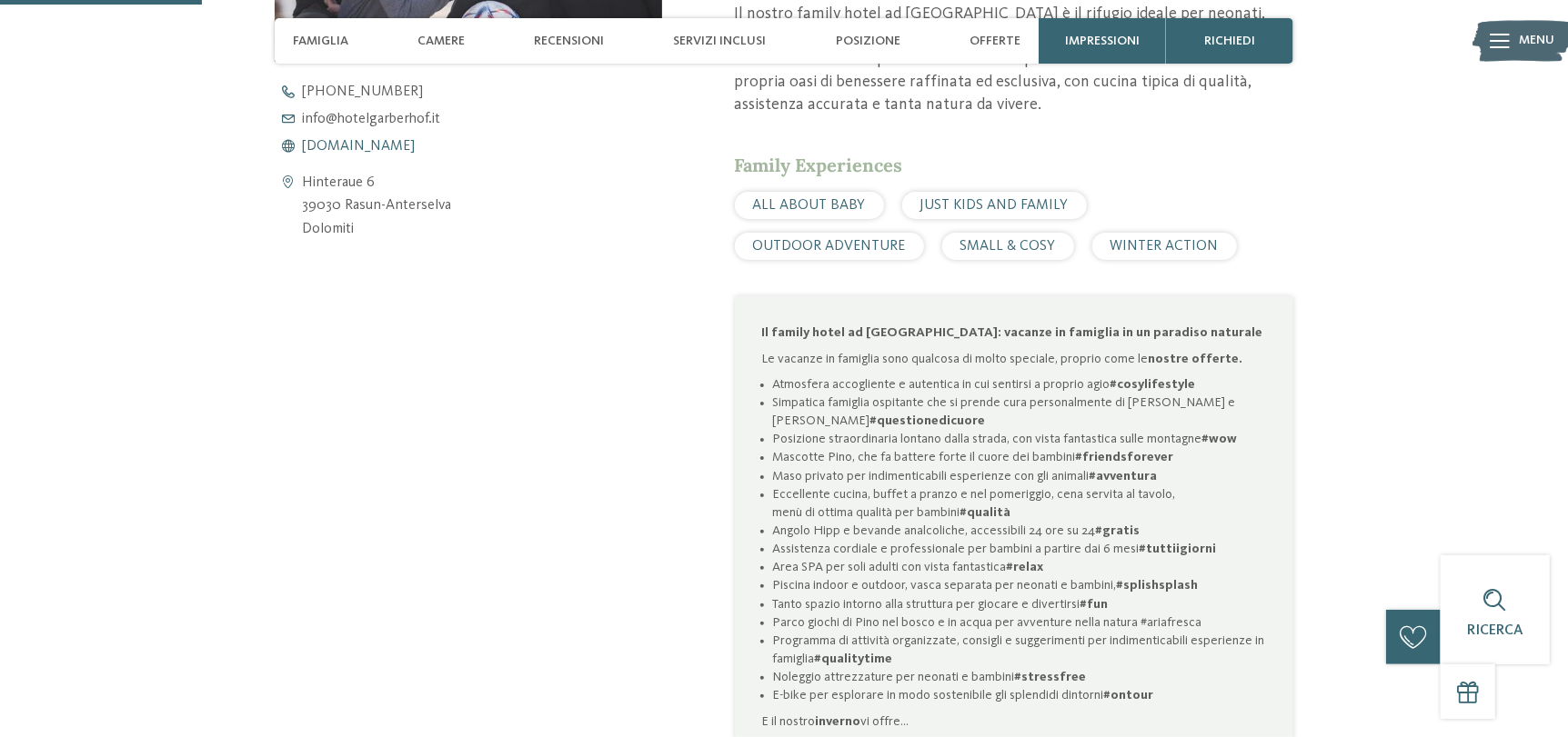
click at [411, 150] on span "www.hotelgarberhof.it" at bounding box center [358, 146] width 113 height 15
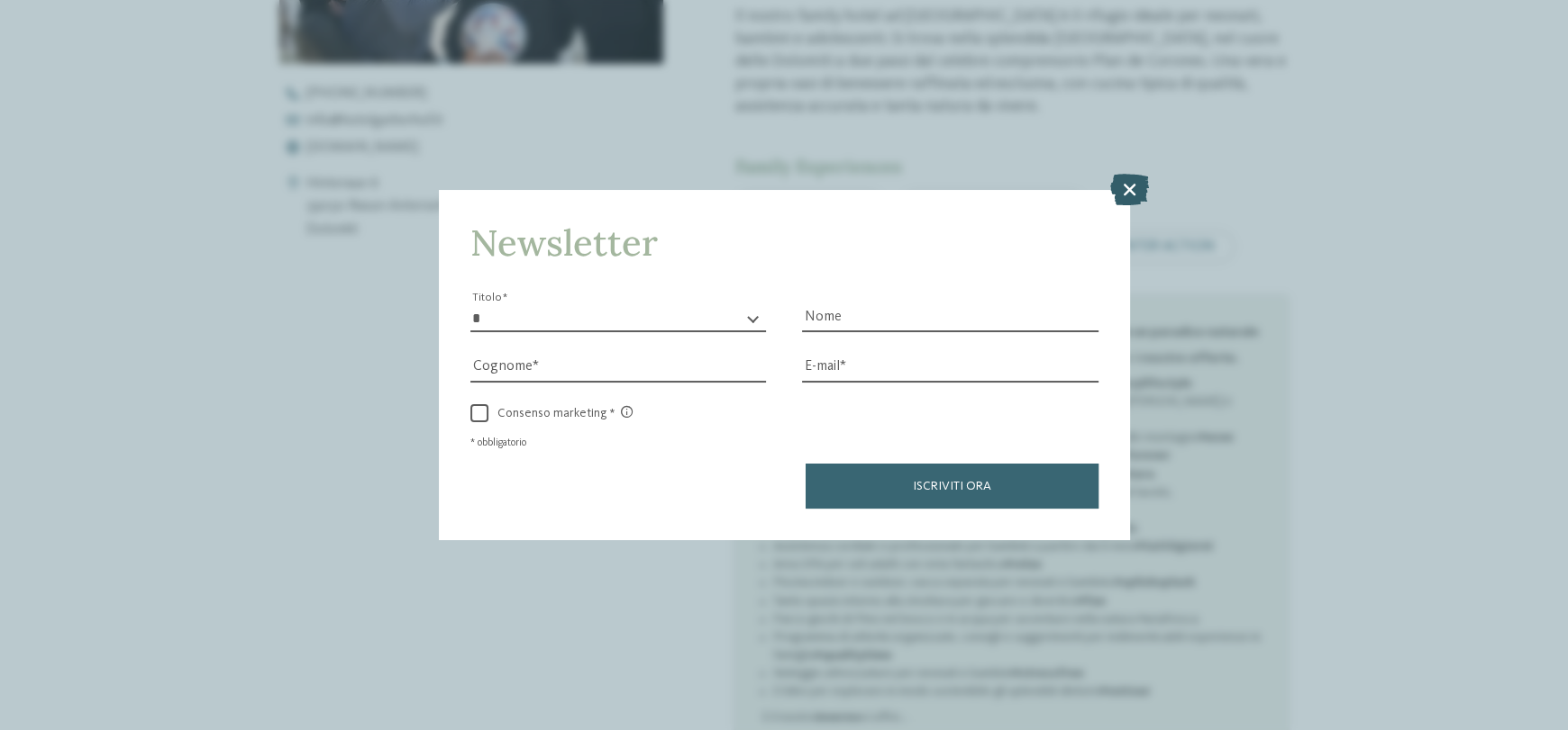
click at [1133, 176] on icon at bounding box center [1129, 189] width 38 height 32
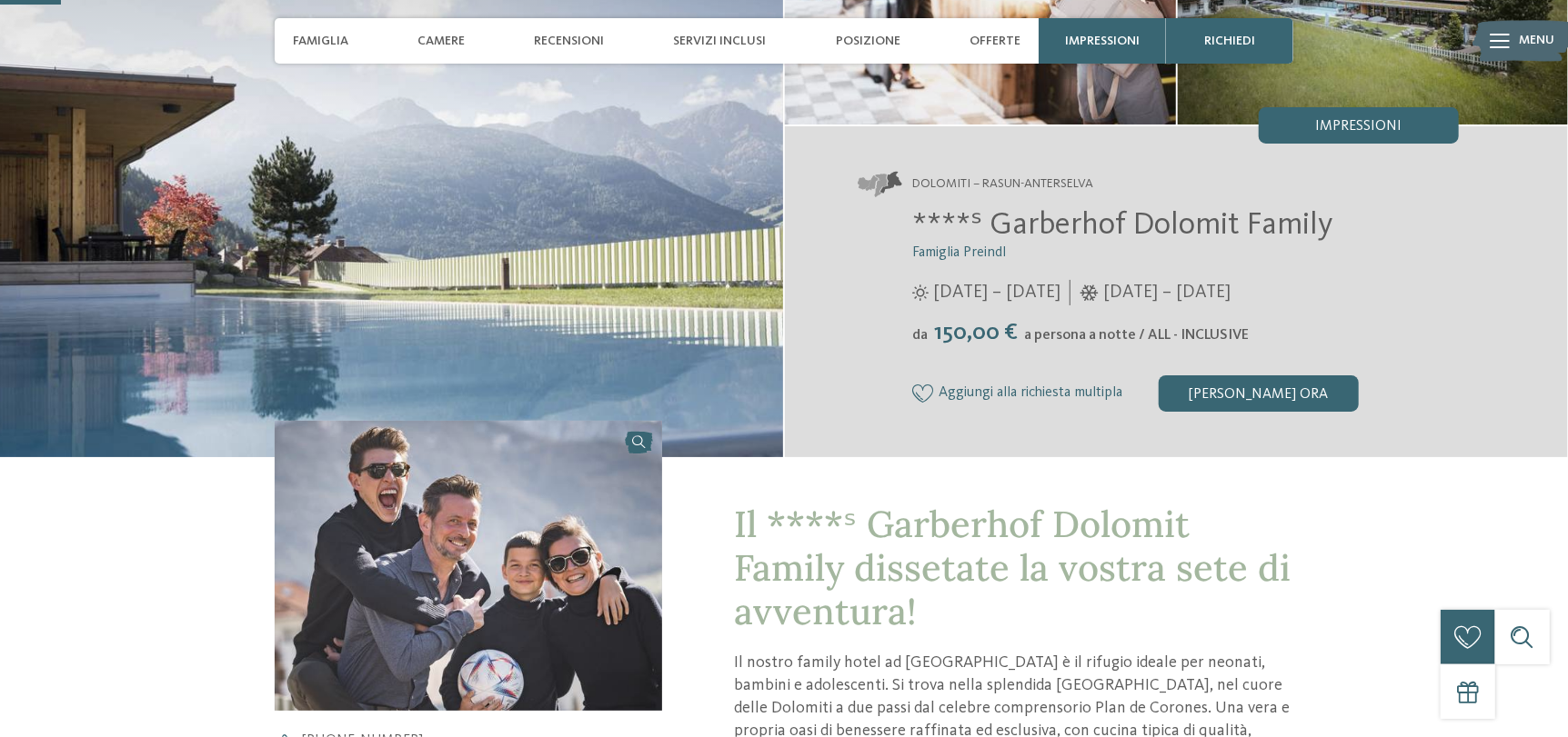
scroll to position [0, 0]
